Goal: Find contact information: Find contact information

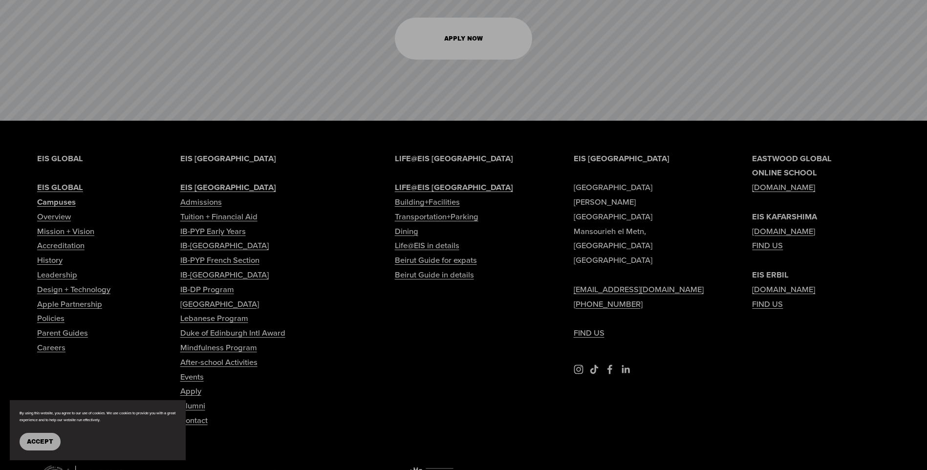
scroll to position [4853, 0]
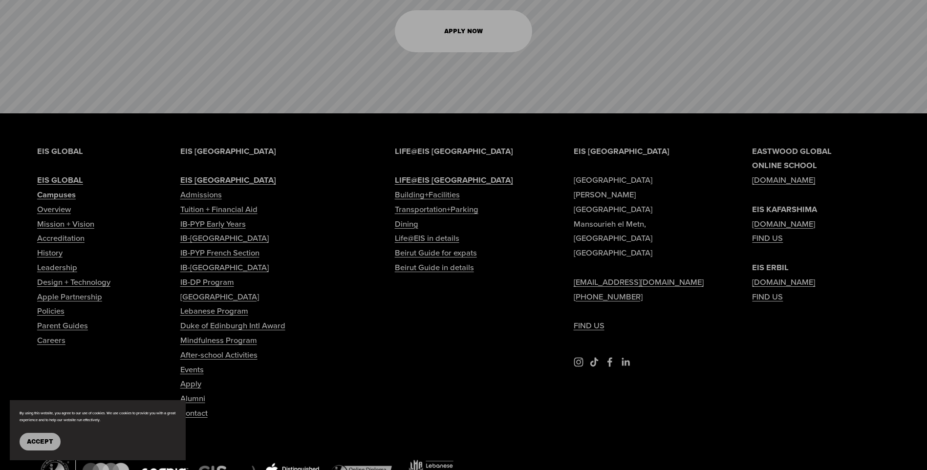
click at [69, 189] on strong "Campuses" at bounding box center [56, 195] width 39 height 12
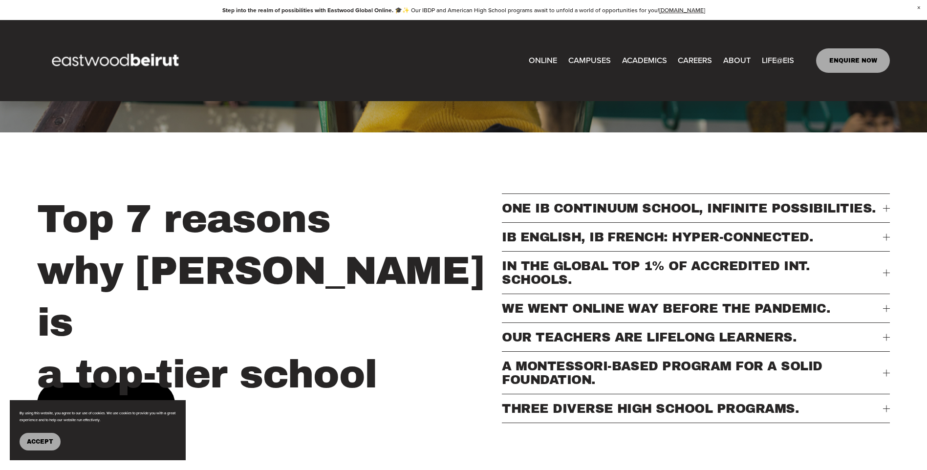
scroll to position [309, 0]
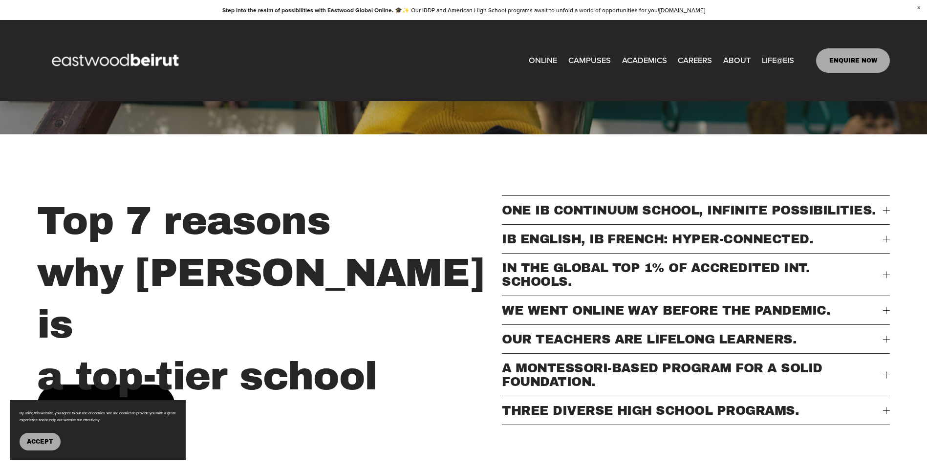
click at [605, 59] on span "CAMPUSES" at bounding box center [589, 60] width 43 height 15
click at [709, 58] on link "CAREERS" at bounding box center [695, 60] width 34 height 16
type input "*****"
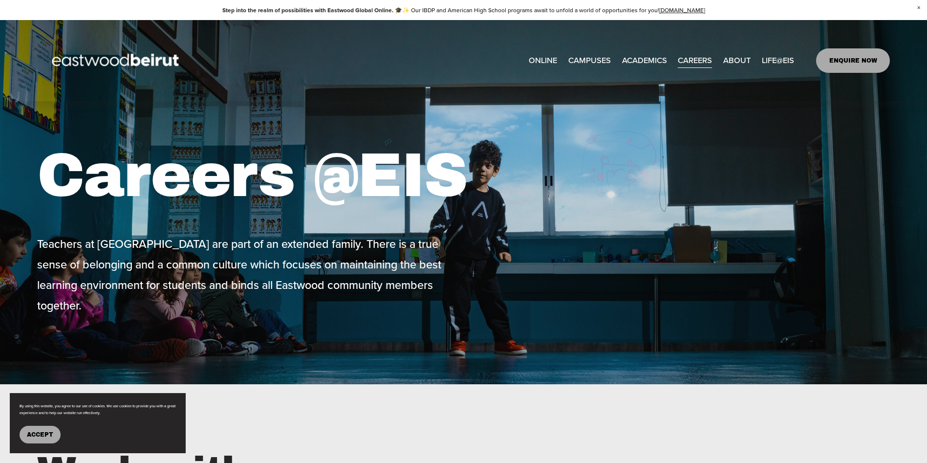
click at [725, 61] on span "ABOUT" at bounding box center [736, 60] width 27 height 15
click at [0, 0] on span "Building+Facilities" at bounding box center [0, 0] width 0 height 0
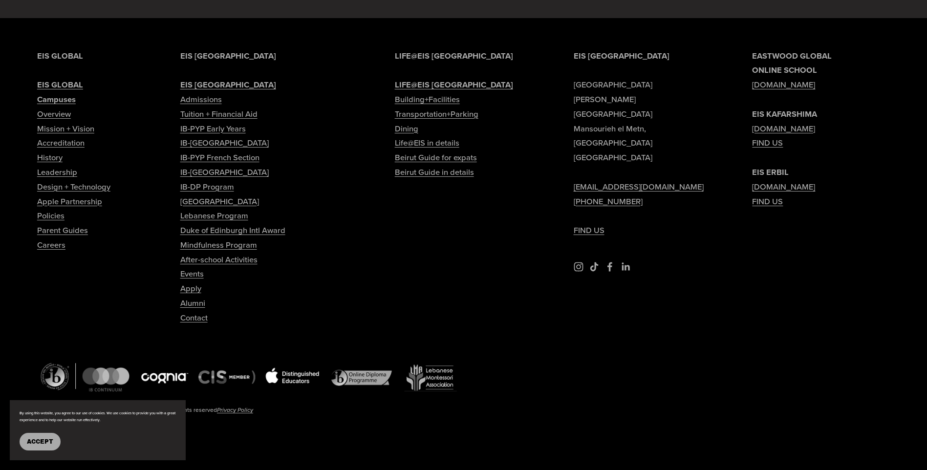
scroll to position [1946, 0]
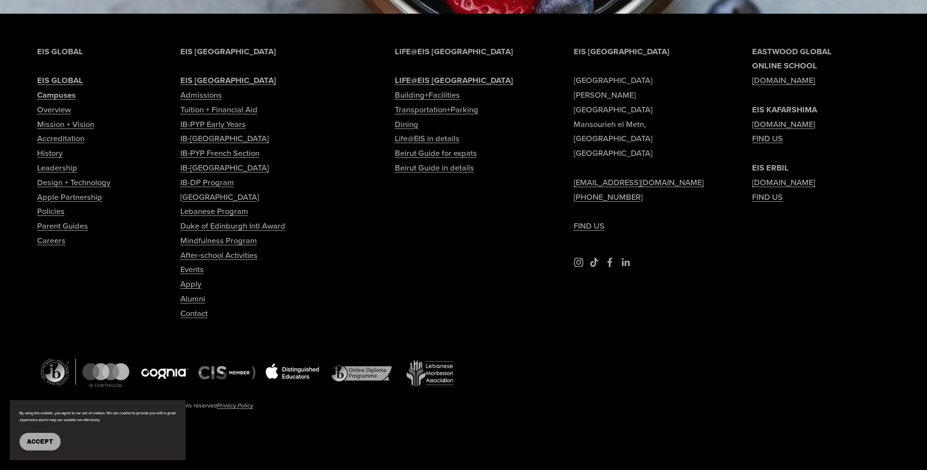
click at [194, 310] on link "Contact" at bounding box center [193, 313] width 27 height 15
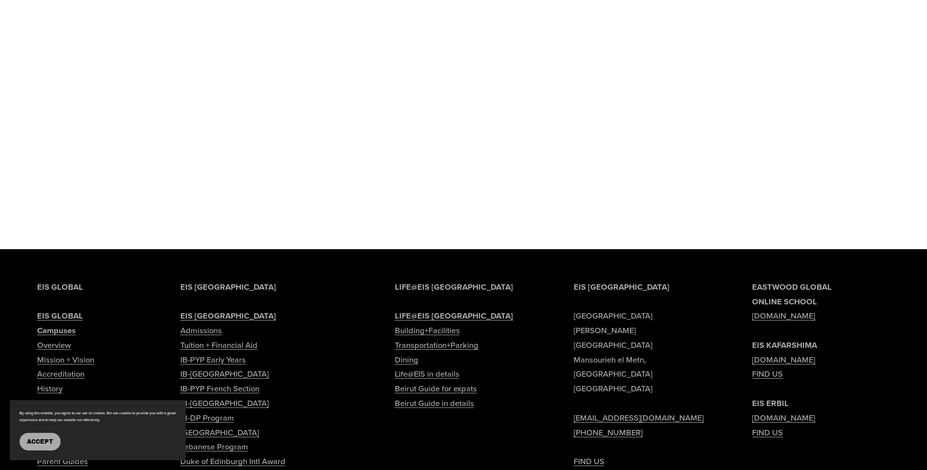
scroll to position [1368, 0]
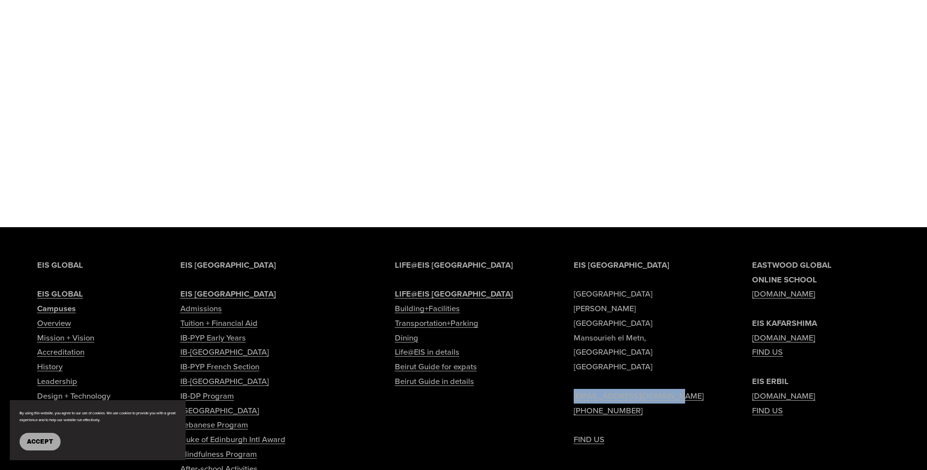
drag, startPoint x: 572, startPoint y: 370, endPoint x: 677, endPoint y: 377, distance: 104.8
click at [677, 377] on div "EIS BEIRUT Eastwood International School Sami Solh Street Mansourieh el Metn, B…" at bounding box center [463, 457] width 927 height 398
copy link "[EMAIL_ADDRESS][DOMAIN_NAME]"
click at [704, 391] on p "EIS BEIRUT Eastwood International School Sami Solh Street Mansourieh el Metn, B…" at bounding box center [643, 352] width 138 height 189
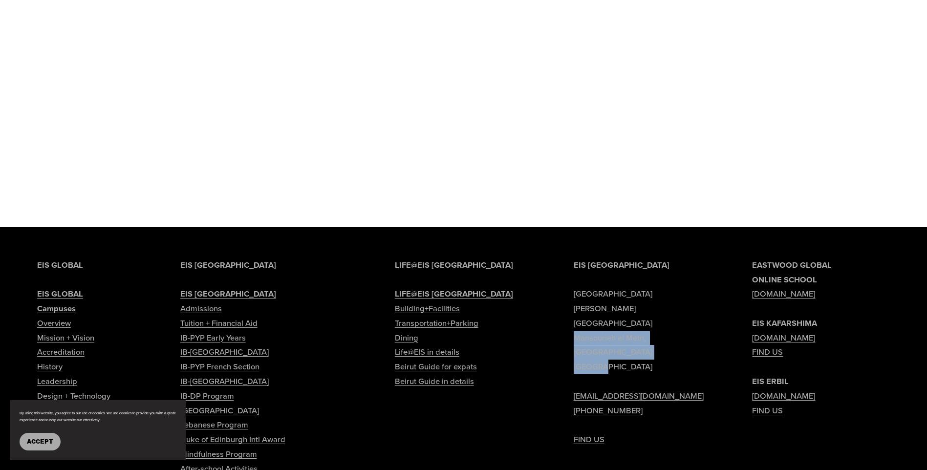
drag, startPoint x: 575, startPoint y: 331, endPoint x: 607, endPoint y: 341, distance: 33.7
click at [607, 341] on p "EIS BEIRUT Eastwood International School Sami Solh Street Mansourieh el Metn, B…" at bounding box center [643, 352] width 138 height 189
copy p "Mansourieh el Metn, Beirut Lebanon"
click at [846, 379] on p "EASTWOOD GLOBAL ONLINE SCHOOL www.eastwood.global EIS KAFARSHIMA www.eastwoodco…" at bounding box center [821, 338] width 138 height 160
click at [815, 344] on link "[DOMAIN_NAME]" at bounding box center [783, 338] width 63 height 15
